Goal: Check status: Check status

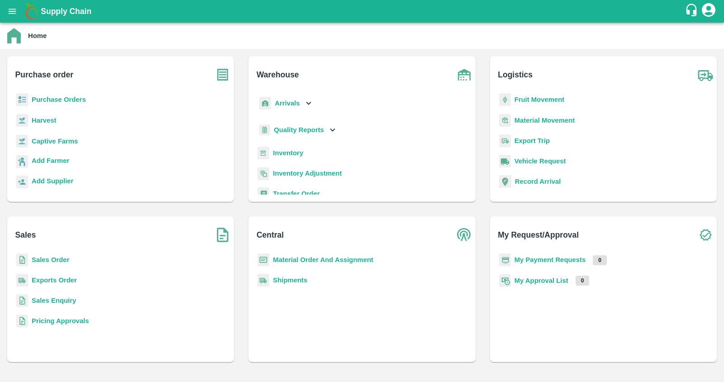
click at [54, 259] on b "Sales Order" at bounding box center [51, 259] width 38 height 7
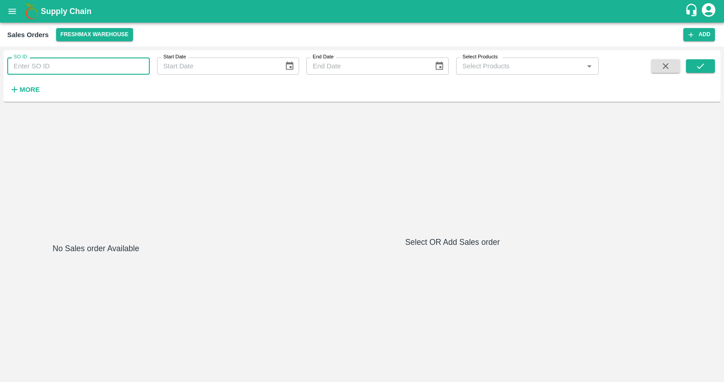
click at [97, 67] on input "SO ID" at bounding box center [78, 65] width 143 height 17
paste input "604443"
type input "604443"
click at [698, 60] on button "submit" at bounding box center [700, 66] width 29 height 14
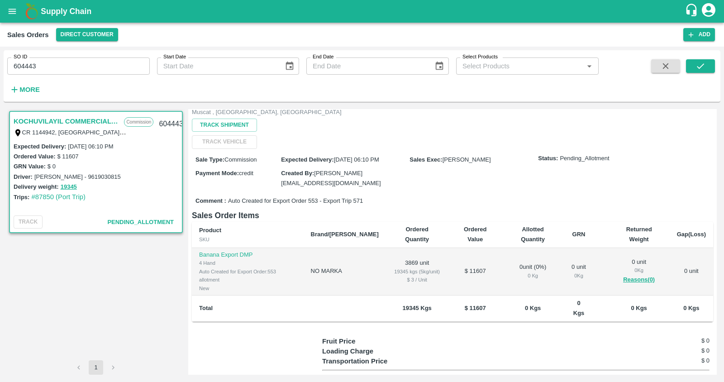
scroll to position [96, 0]
click at [69, 186] on button "19345" at bounding box center [69, 187] width 16 height 10
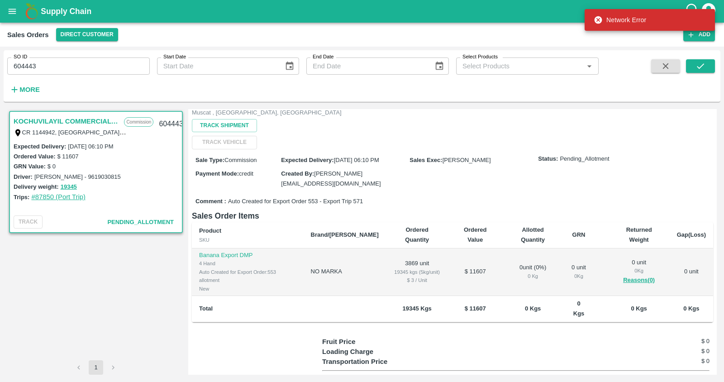
click at [48, 196] on link "#87850 (Port Trip)" at bounding box center [58, 196] width 54 height 7
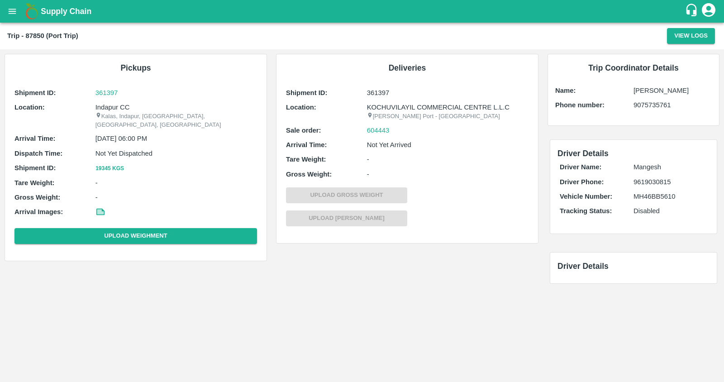
click at [114, 164] on button "19345 Kgs" at bounding box center [110, 169] width 29 height 10
click at [14, 15] on icon "open drawer" at bounding box center [12, 11] width 10 height 10
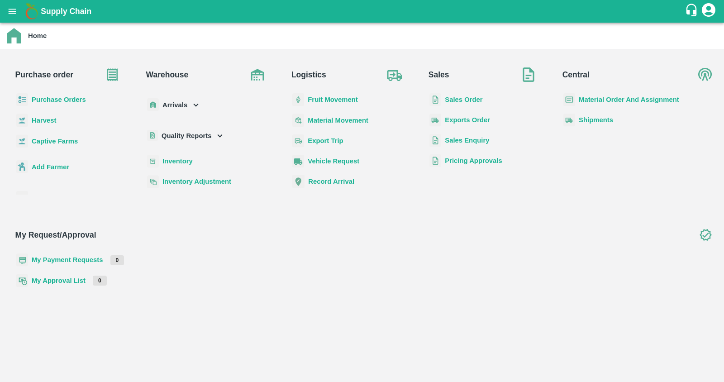
click at [358, 97] on b "Fruit Movement" at bounding box center [333, 99] width 50 height 7
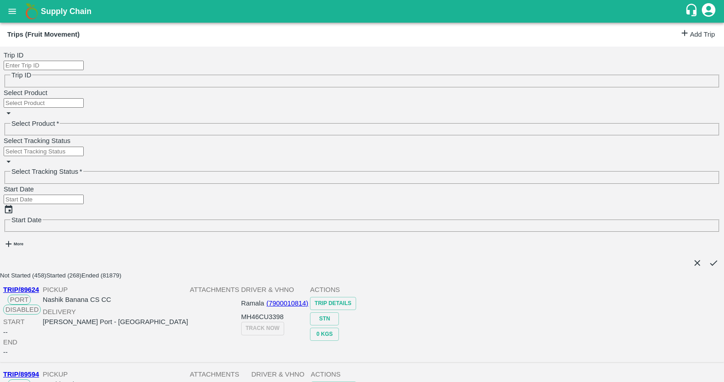
click at [60, 67] on input "Trip ID" at bounding box center [44, 66] width 80 height 10
paste input "361397"
type input "361397"
click at [19, 7] on button "open drawer" at bounding box center [12, 11] width 21 height 21
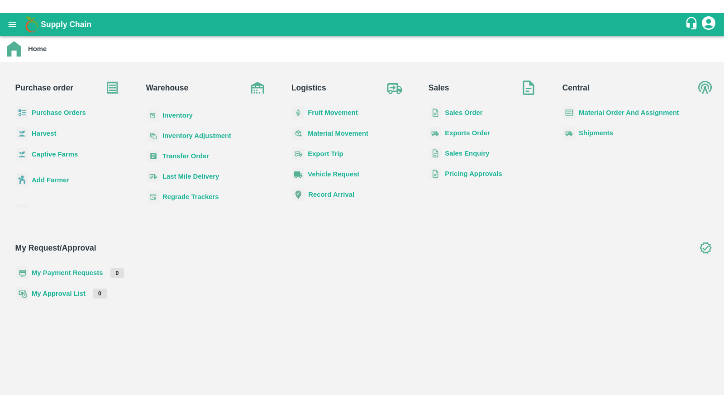
scroll to position [59, 0]
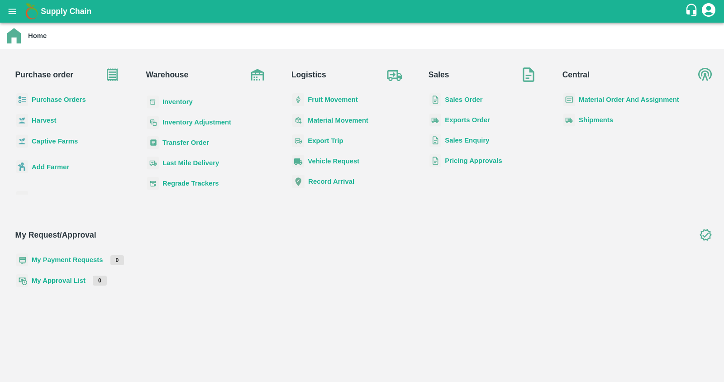
click at [209, 139] on b "Transfer Order" at bounding box center [186, 142] width 47 height 7
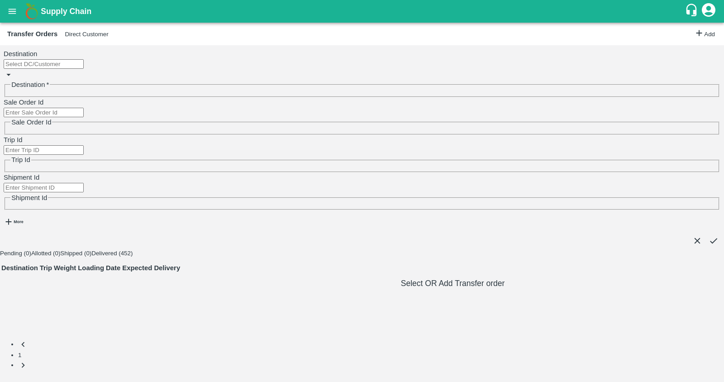
click at [83, 59] on div "Destination   *" at bounding box center [362, 78] width 717 height 38
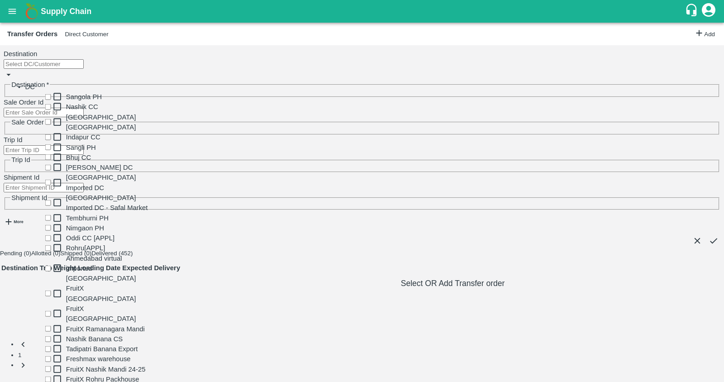
click at [84, 108] on input "Sale Order Id" at bounding box center [44, 113] width 80 height 10
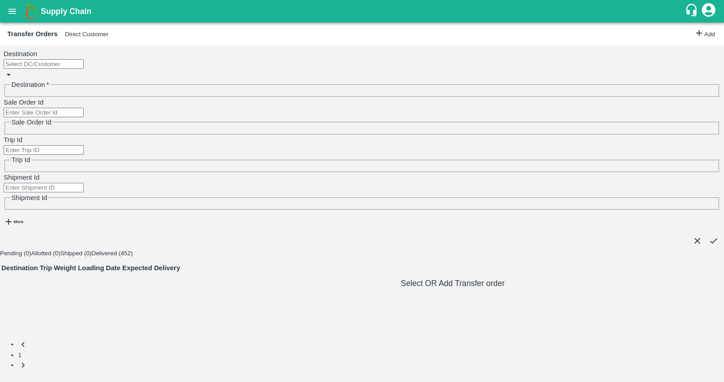
paste input "361397"
type input "361397"
click at [20, 220] on strong "More" at bounding box center [19, 222] width 10 height 5
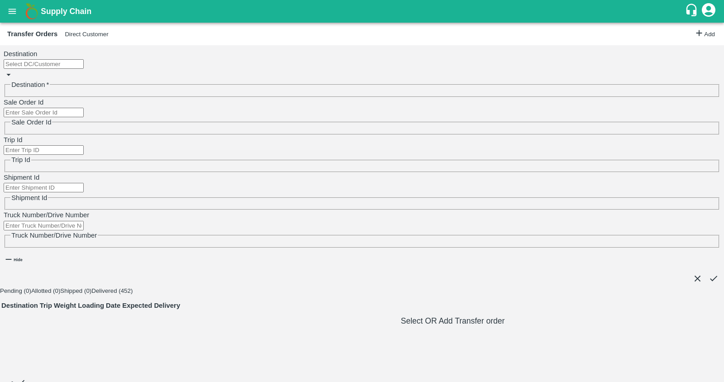
click at [84, 108] on input "Sale Order Id" at bounding box center [44, 113] width 80 height 10
paste input "text"
type input "604443"
click at [709, 273] on button "submit" at bounding box center [714, 278] width 10 height 10
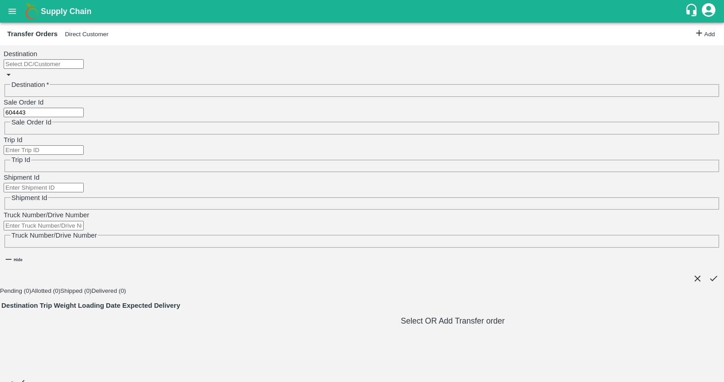
click at [98, 36] on button "Direct Customer" at bounding box center [86, 34] width 43 height 7
click at [709, 273] on icon "submit" at bounding box center [714, 278] width 10 height 10
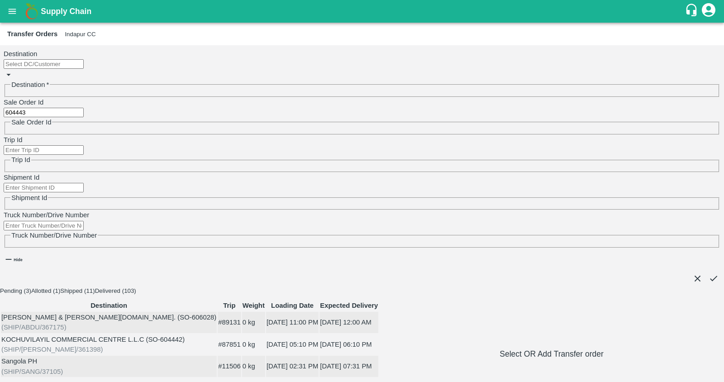
click at [60, 287] on button "Allotted (1)" at bounding box center [45, 290] width 29 height 7
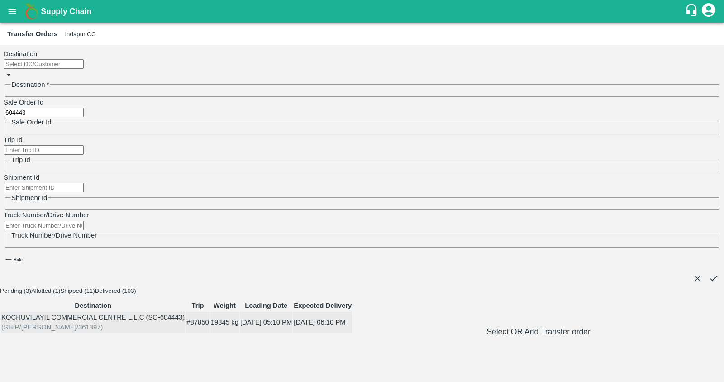
click at [126, 312] on div "KOCHUVILAYIL COMMERCIAL CENTRE L.L.C (SO-604443)" at bounding box center [92, 317] width 183 height 10
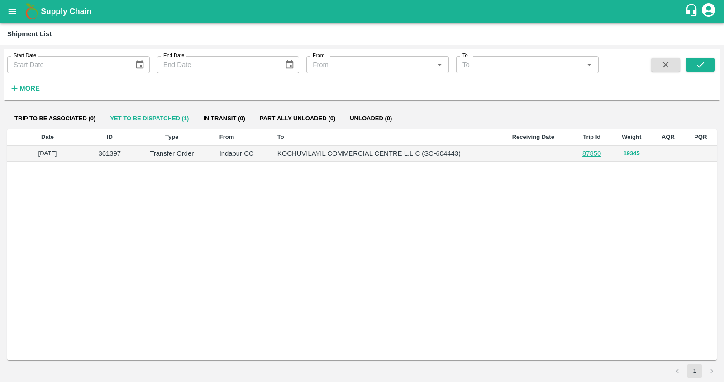
click at [105, 153] on p "361397" at bounding box center [109, 153] width 29 height 10
copy p "361397"
click at [452, 154] on p "KOCHUVILAYIL COMMERCIAL CENTRE L.L.C (SO-604443)" at bounding box center [387, 153] width 220 height 10
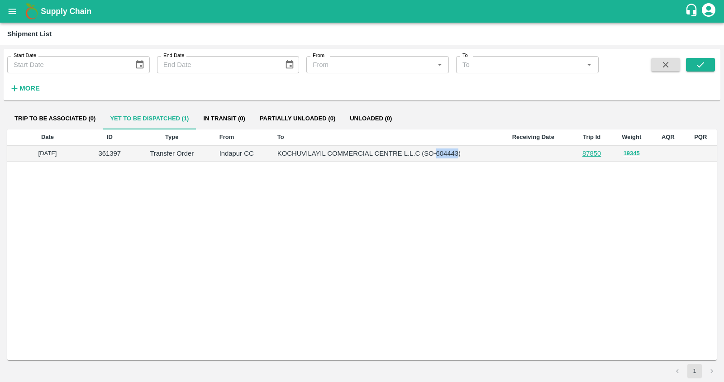
copy p "604443"
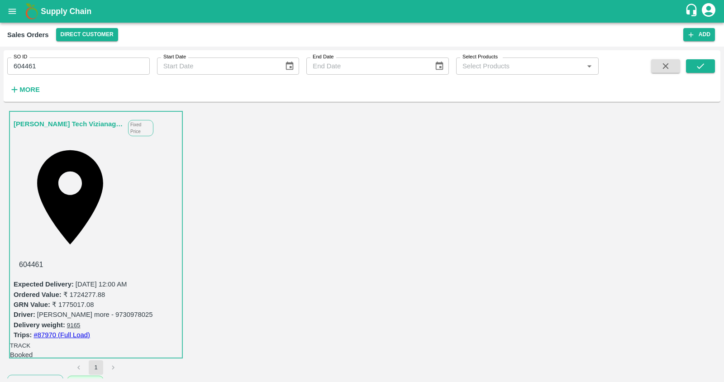
click at [677, 150] on span "View Logs" at bounding box center [692, 146] width 31 height 7
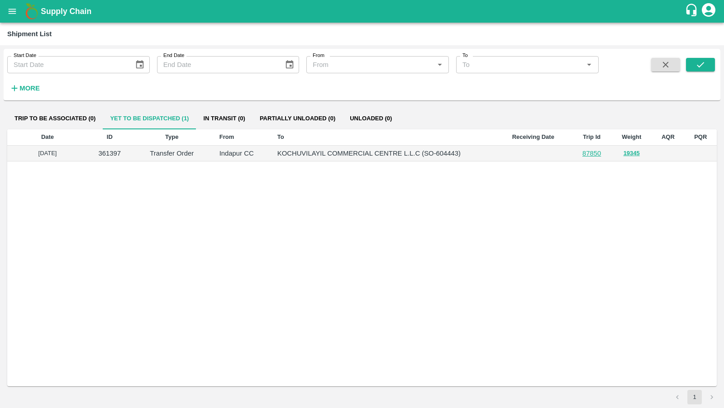
click at [438, 153] on p "KOCHUVILAYIL COMMERCIAL CENTRE L.L.C (SO-604443)" at bounding box center [387, 153] width 220 height 10
copy p "604443"
click at [11, 11] on icon "open drawer" at bounding box center [13, 11] width 8 height 5
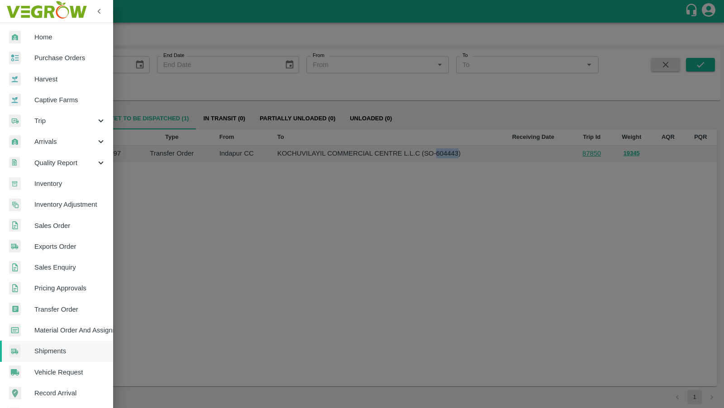
click at [70, 189] on link "Inventory" at bounding box center [56, 183] width 113 height 21
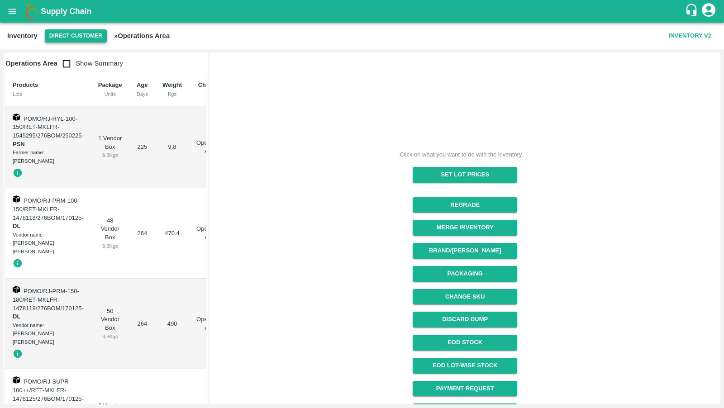
click at [91, 38] on button "Direct Customer" at bounding box center [76, 35] width 62 height 13
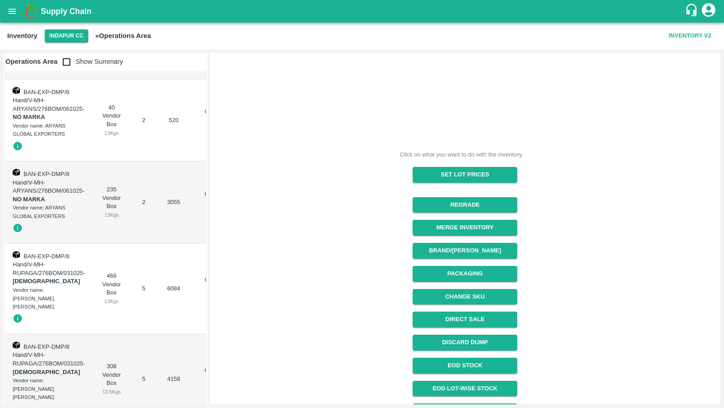
scroll to position [0, 43]
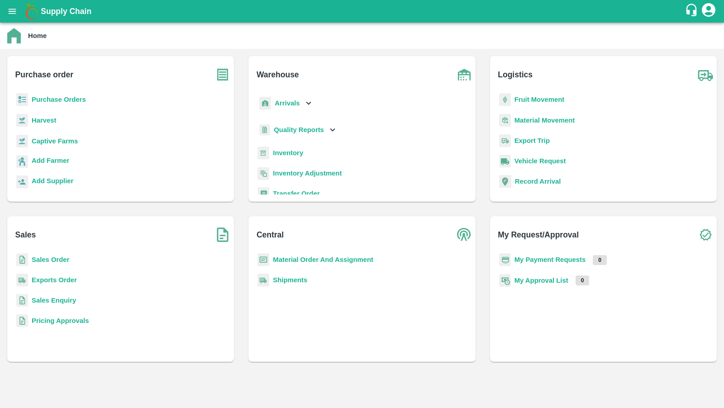
click at [55, 258] on b "Sales Order" at bounding box center [51, 259] width 38 height 7
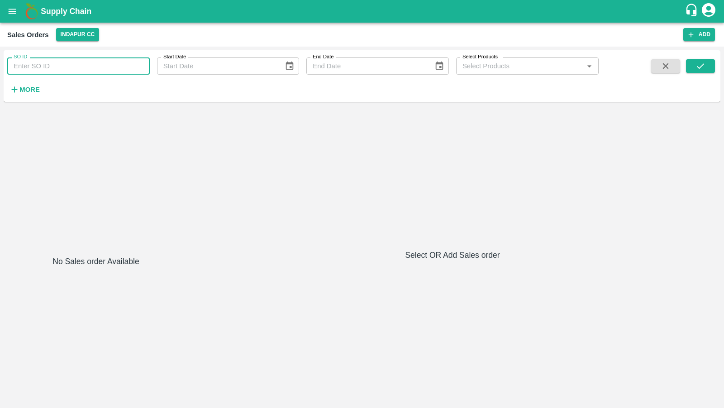
click at [62, 67] on input "SO ID" at bounding box center [78, 65] width 143 height 17
type input "604443"
click at [698, 65] on icon "submit" at bounding box center [701, 66] width 10 height 10
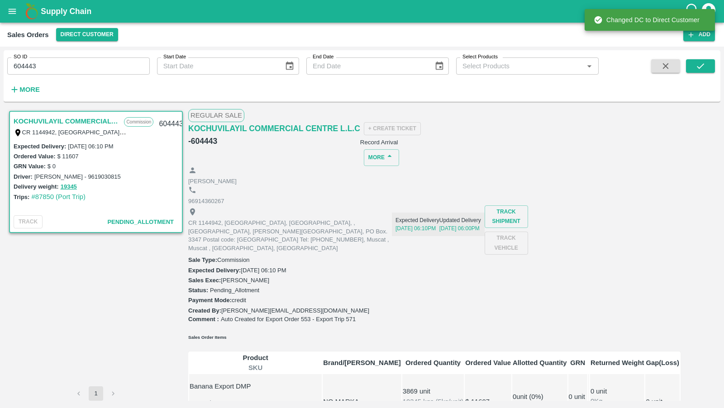
click at [313, 316] on span "Auto Created for Export Order 553 - Export Trip 571" at bounding box center [288, 320] width 135 height 9
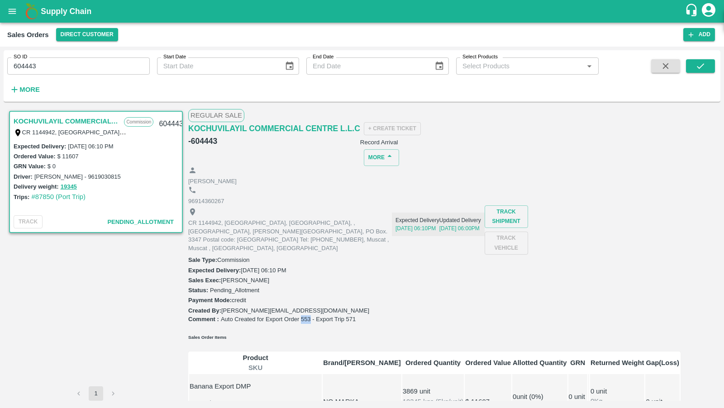
click at [313, 316] on span "Auto Created for Export Order 553 - Export Trip 571" at bounding box center [288, 320] width 135 height 9
copy span "553"
